Goal: Task Accomplishment & Management: Manage account settings

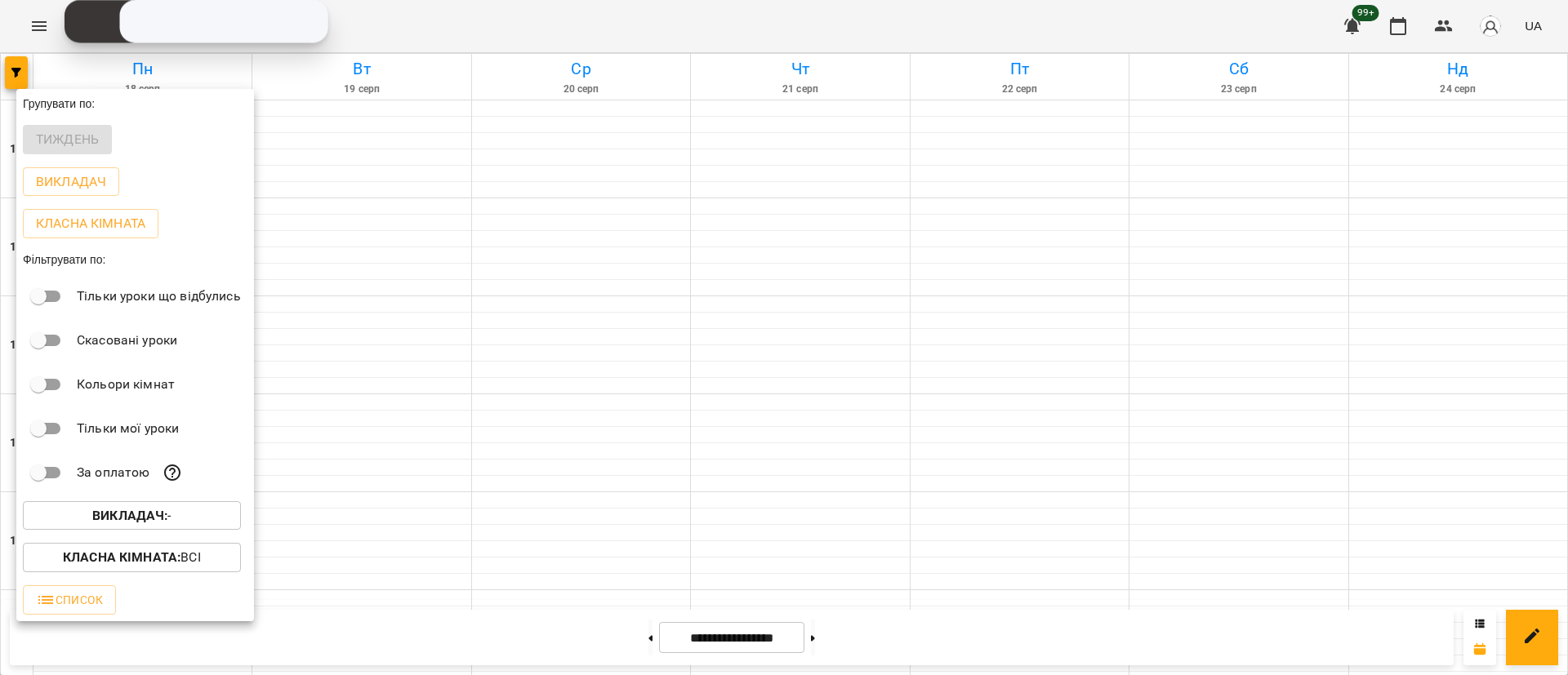
scroll to position [650, 0]
click at [4, 78] on div at bounding box center [784, 338] width 1568 height 675
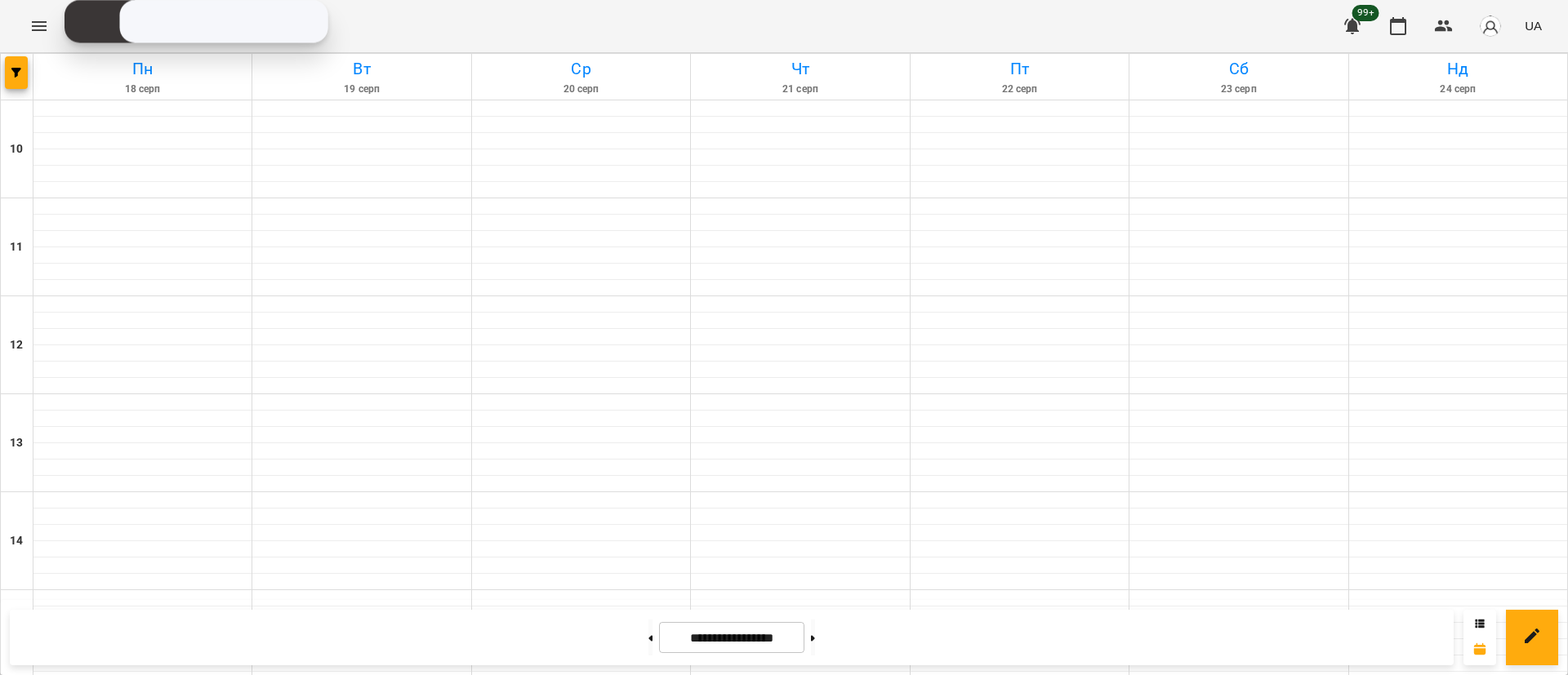
click at [4, 78] on div at bounding box center [17, 76] width 32 height 46
click at [17, 78] on button "button" at bounding box center [17, 72] width 23 height 32
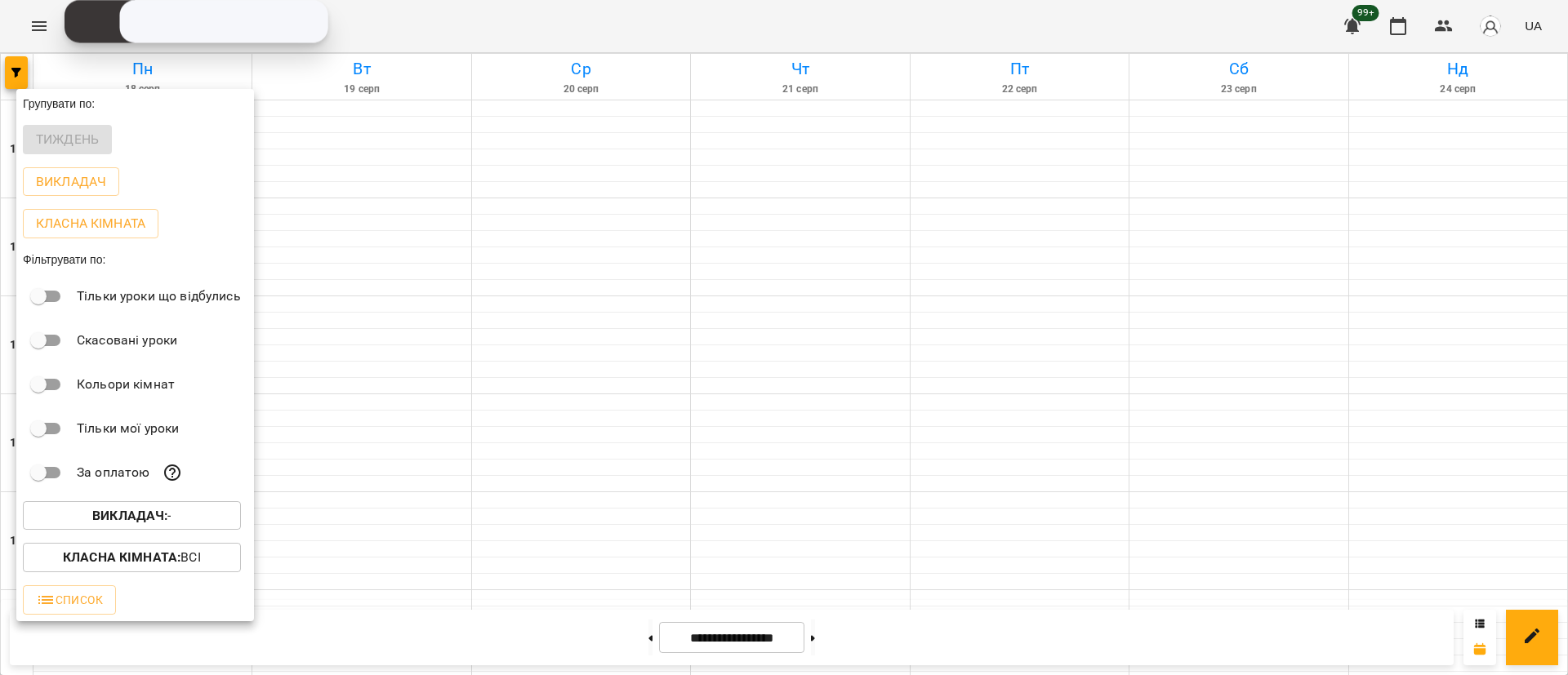
click at [39, 35] on div at bounding box center [784, 338] width 1568 height 675
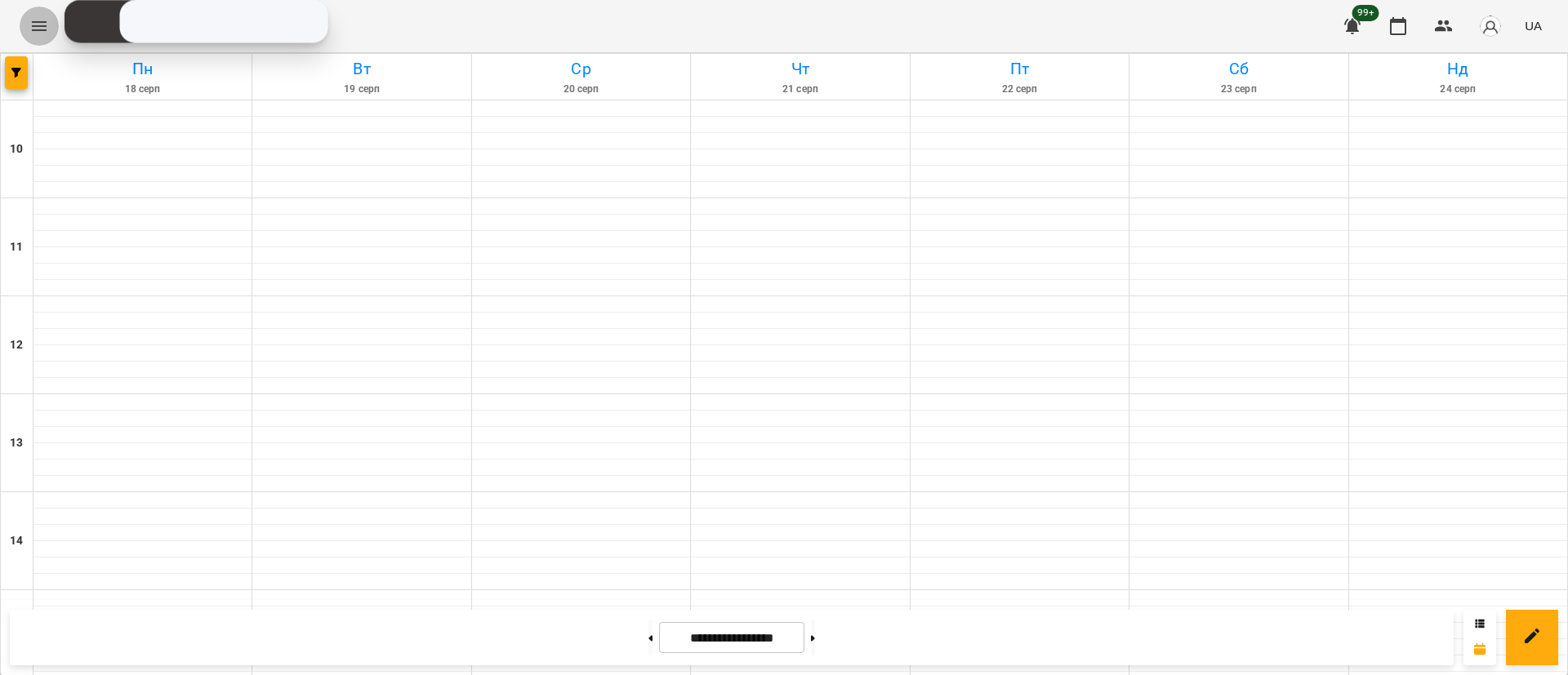
click at [42, 32] on icon "Menu" at bounding box center [39, 26] width 19 height 19
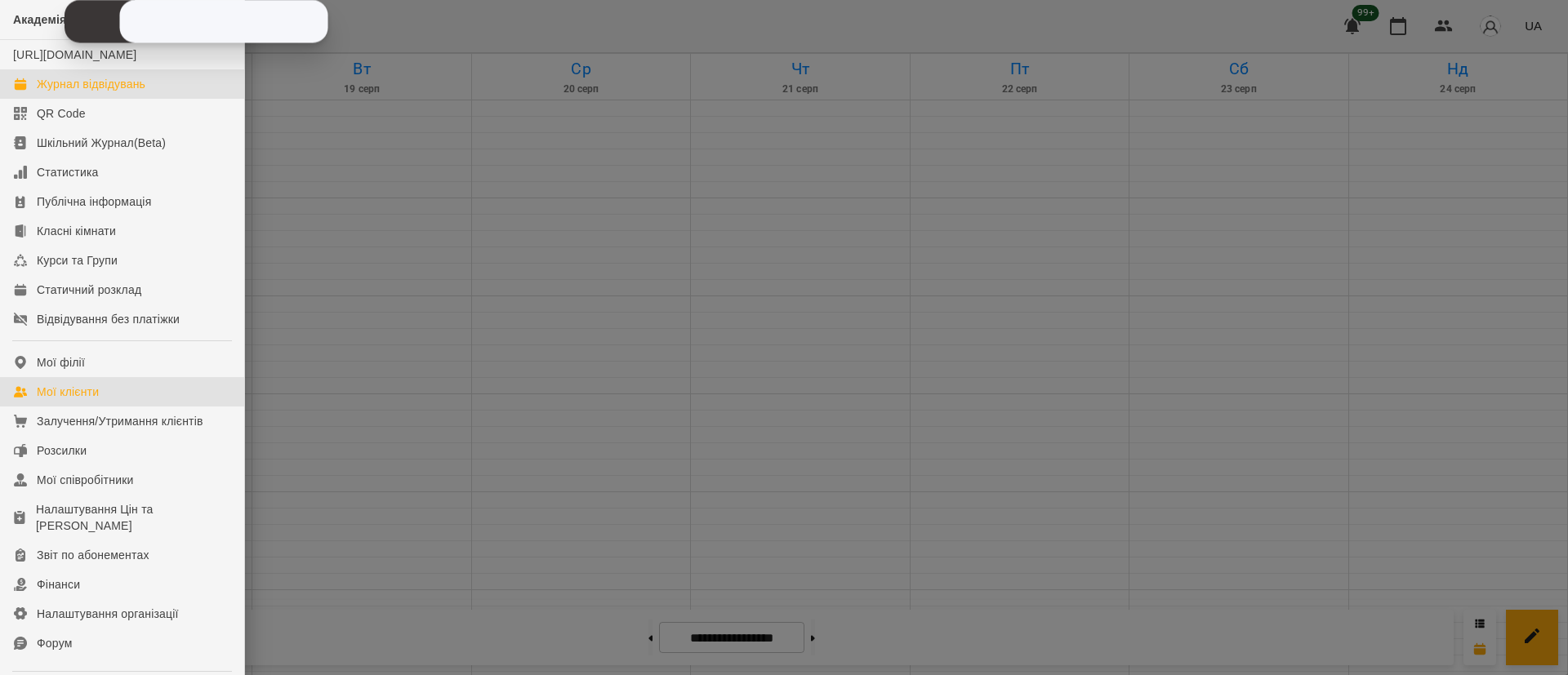
click at [81, 396] on link "Мої клієнти" at bounding box center [122, 392] width 244 height 30
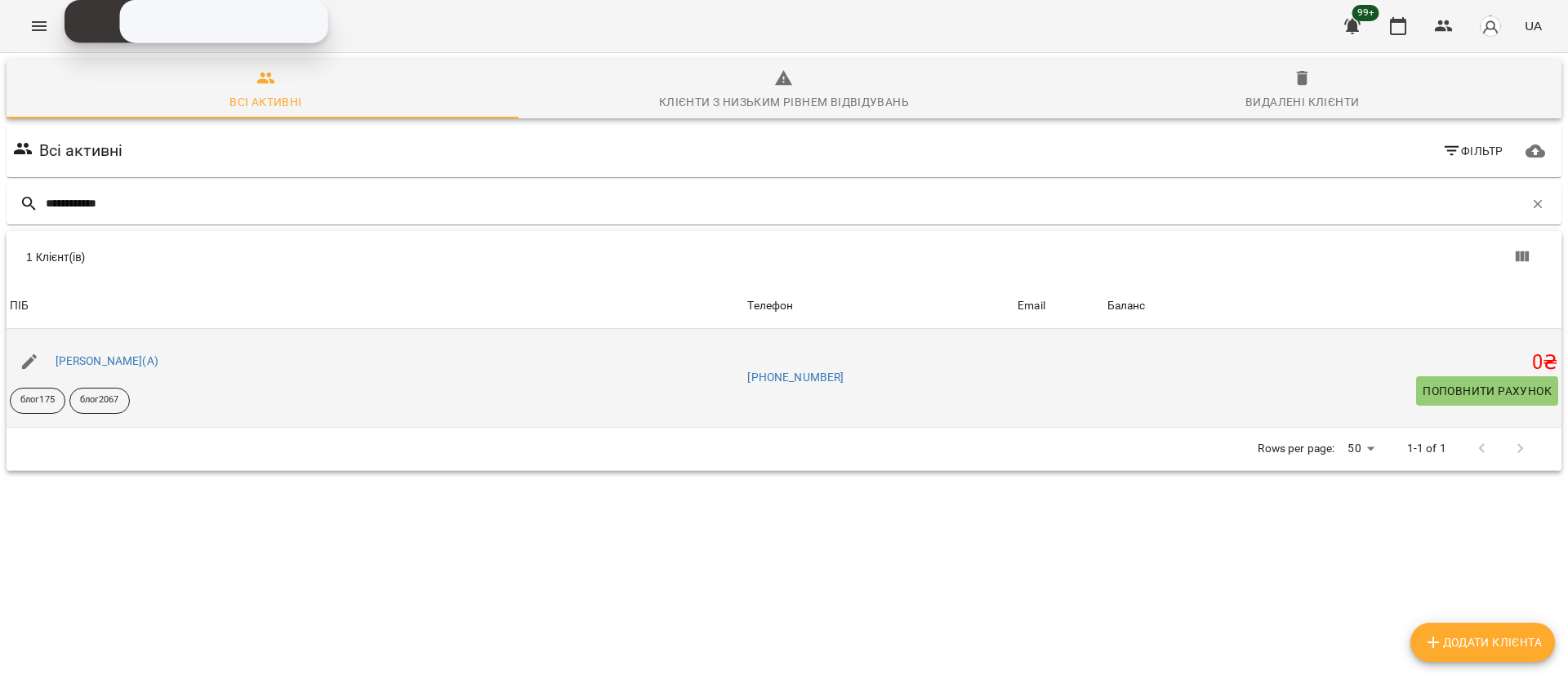
type input "**********"
click at [30, 348] on button "button" at bounding box center [29, 361] width 39 height 39
select select "**"
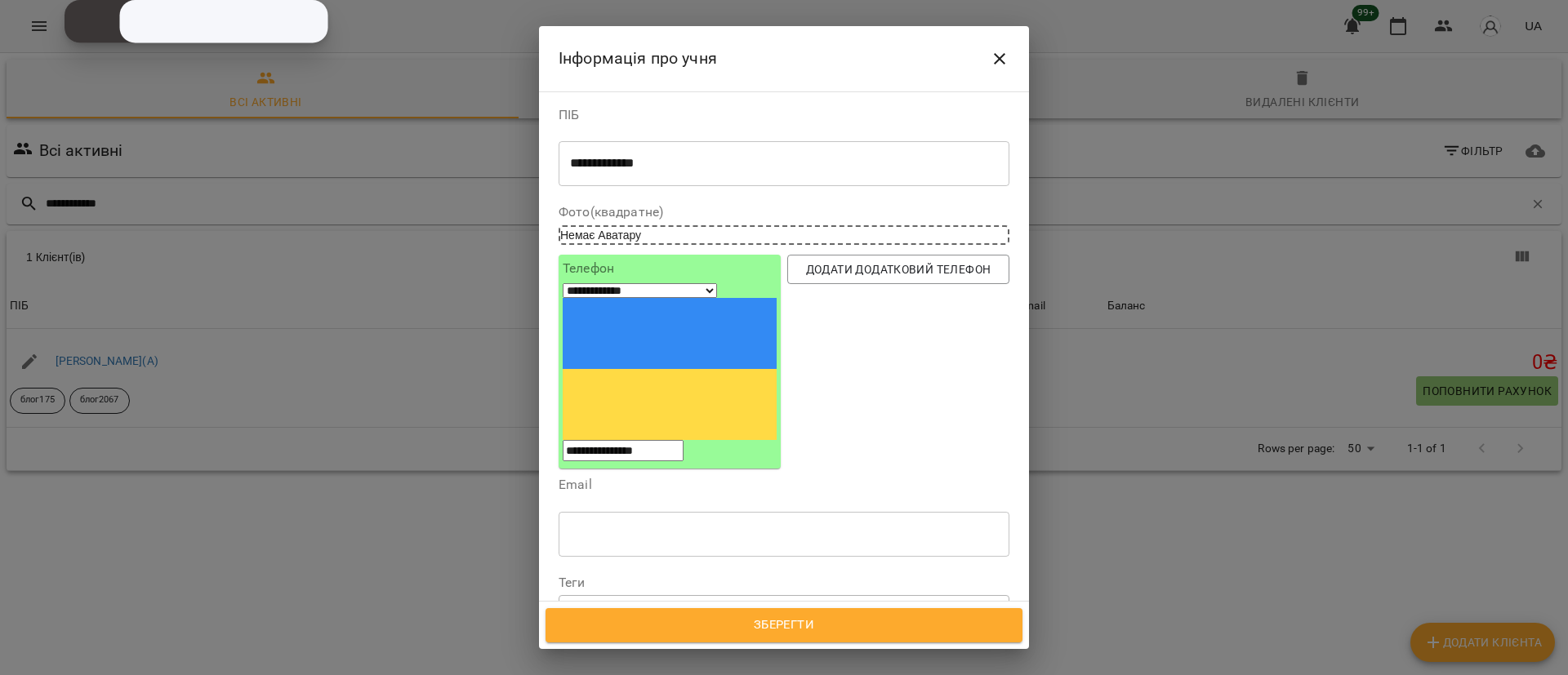
click at [693, 608] on icon at bounding box center [690, 611] width 6 height 6
click at [728, 627] on span "Зберегти" at bounding box center [783, 625] width 441 height 21
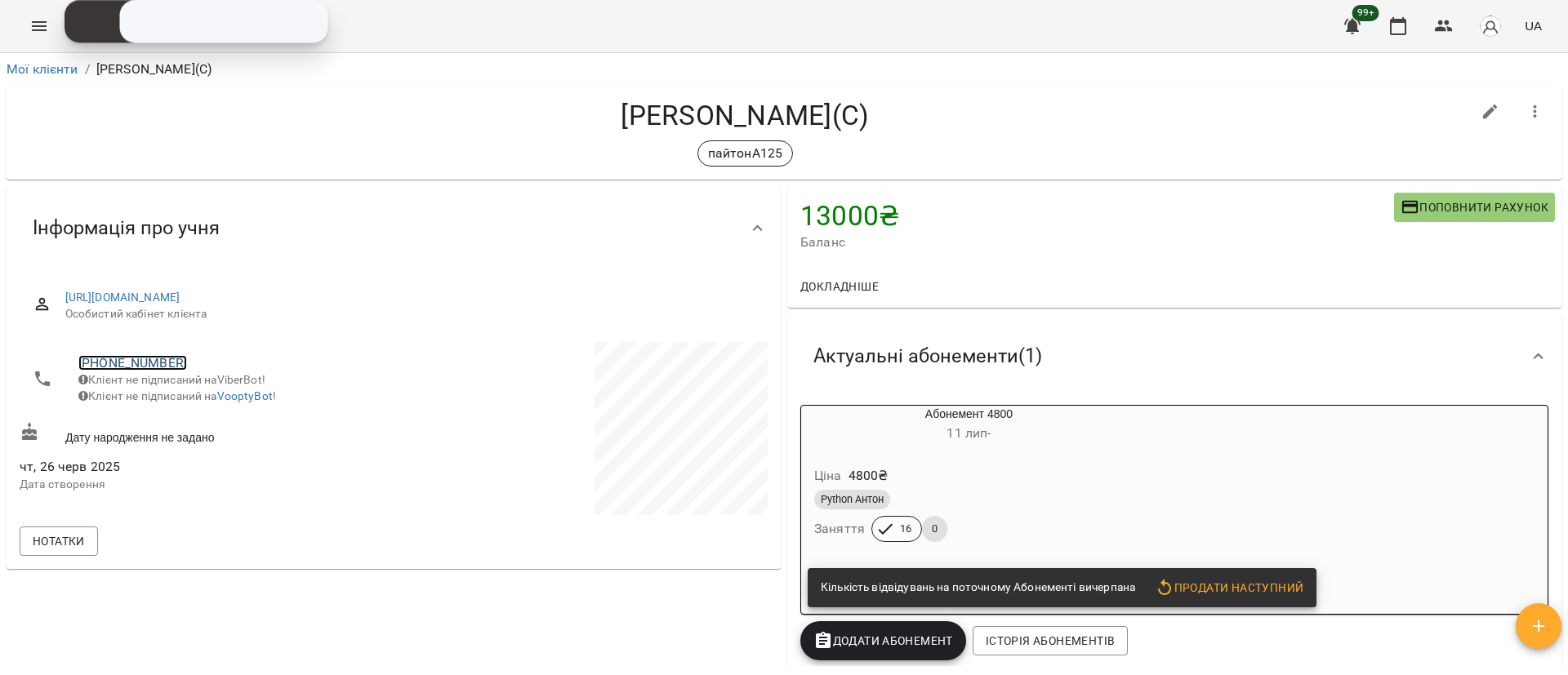
click at [150, 357] on link "+380958116102" at bounding box center [132, 363] width 109 height 16
click at [180, 395] on link at bounding box center [199, 394] width 51 height 34
